Goal: Transaction & Acquisition: Obtain resource

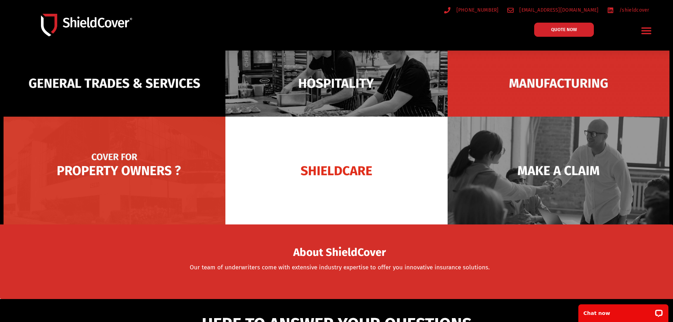
click at [156, 180] on img at bounding box center [115, 171] width 222 height 108
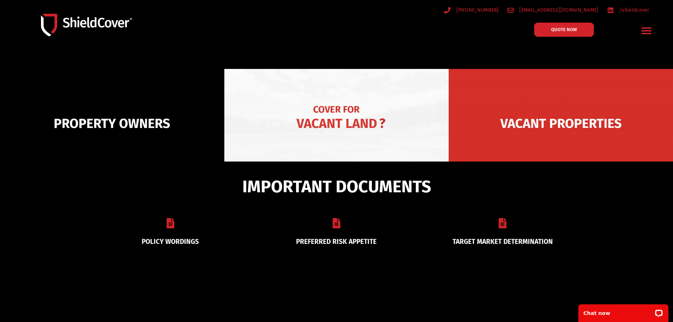
click at [360, 125] on img at bounding box center [336, 123] width 224 height 109
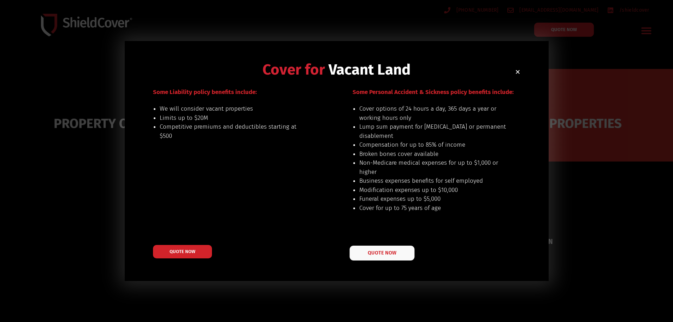
click at [388, 247] on link "QUOTE NOW" at bounding box center [381, 253] width 65 height 15
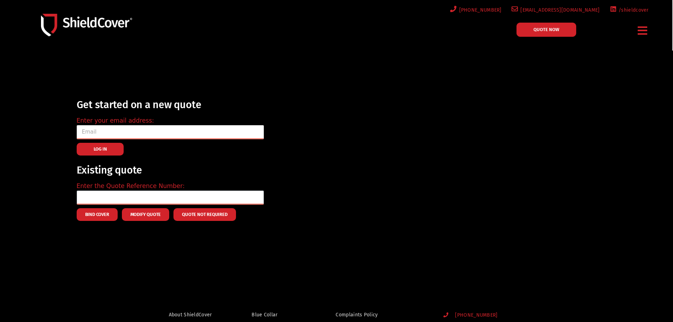
click at [109, 136] on input "email" at bounding box center [170, 132] width 187 height 14
type input "[EMAIL_ADDRESS][DOMAIN_NAME]"
click at [107, 144] on button "LOG IN" at bounding box center [100, 149] width 47 height 13
